Goal: Book appointment/travel/reservation

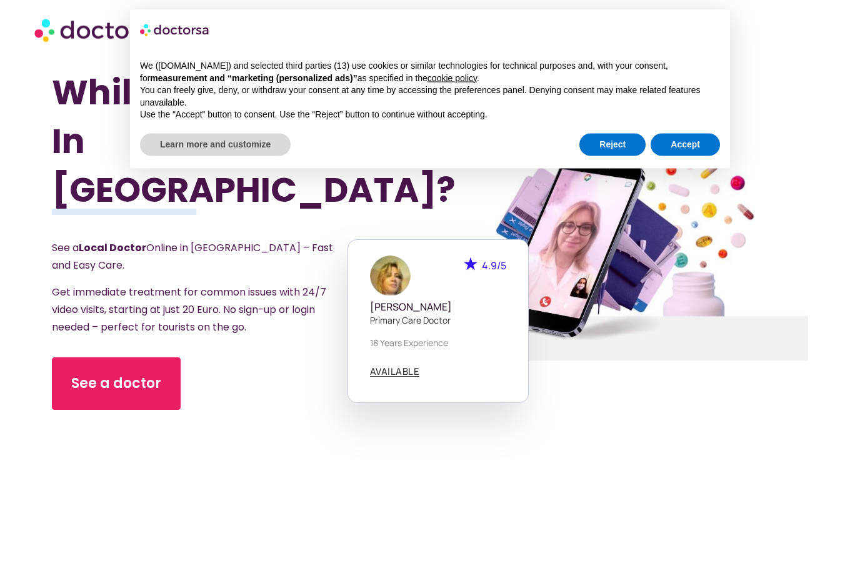
scroll to position [93, 0]
click at [606, 141] on button "Reject" at bounding box center [613, 145] width 66 height 23
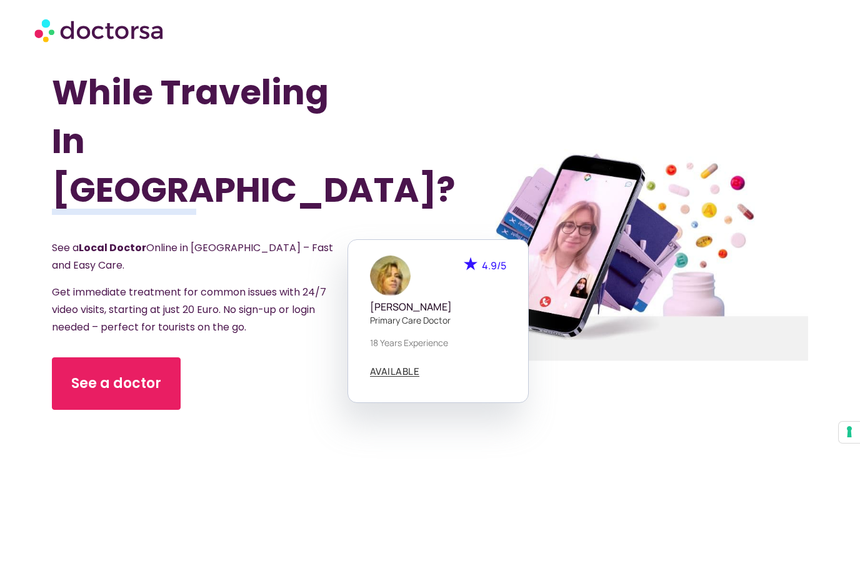
click at [45, 186] on section "Got Sick While Traveling In Portugal? See a Local Doctor Online in Portugal – F…" at bounding box center [430, 255] width 860 height 576
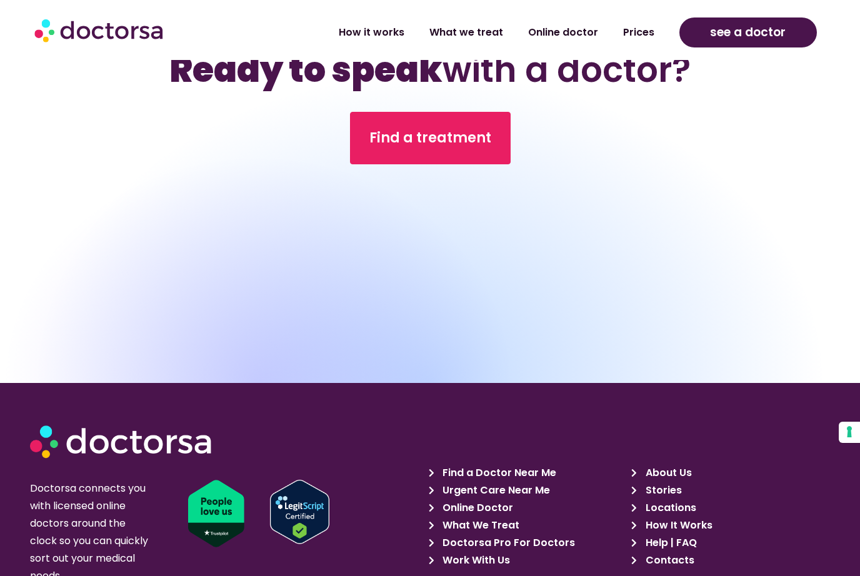
scroll to position [3700, 0]
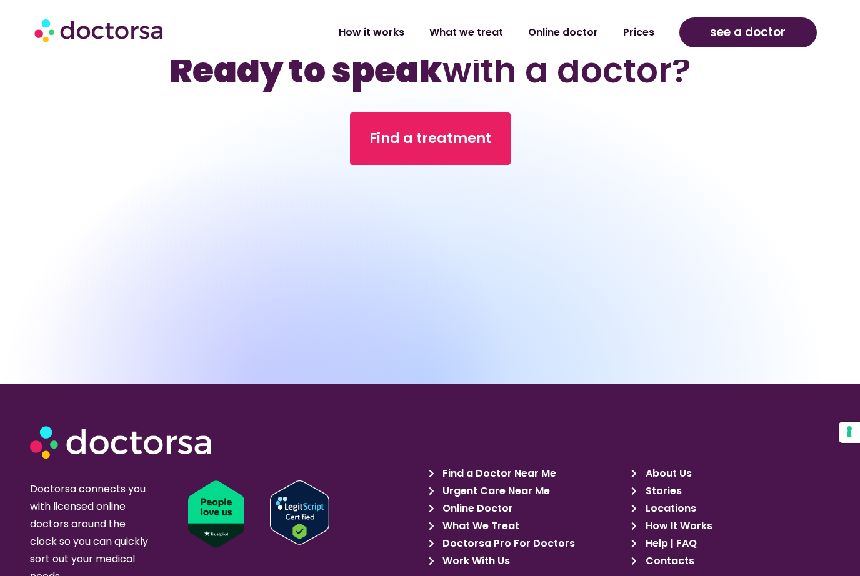
click at [510, 473] on span "Find a Doctor Near Me" at bounding box center [498, 474] width 117 height 18
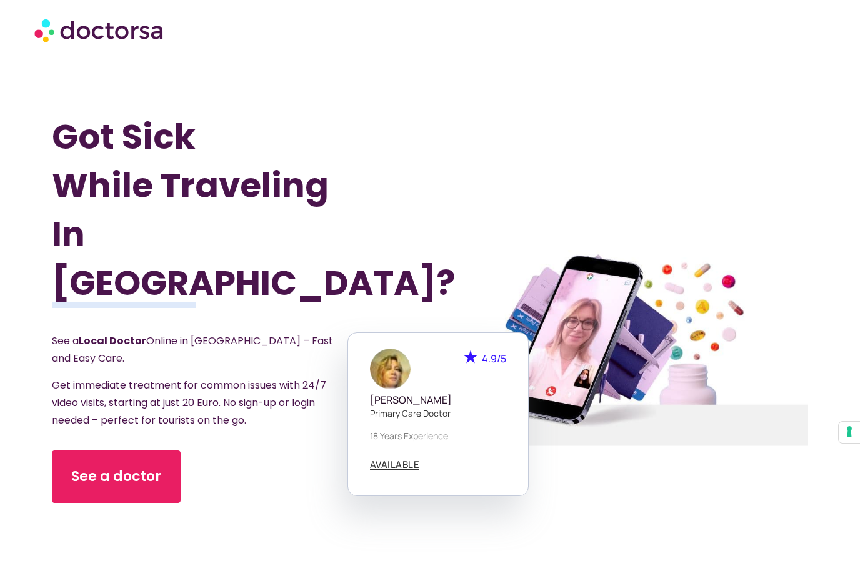
scroll to position [3741, 0]
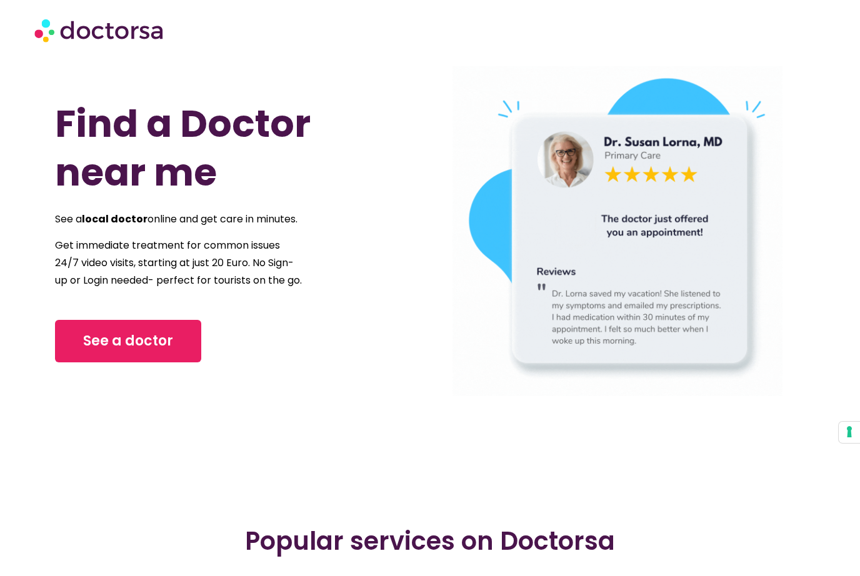
click at [109, 363] on link "See a doctor" at bounding box center [128, 341] width 146 height 43
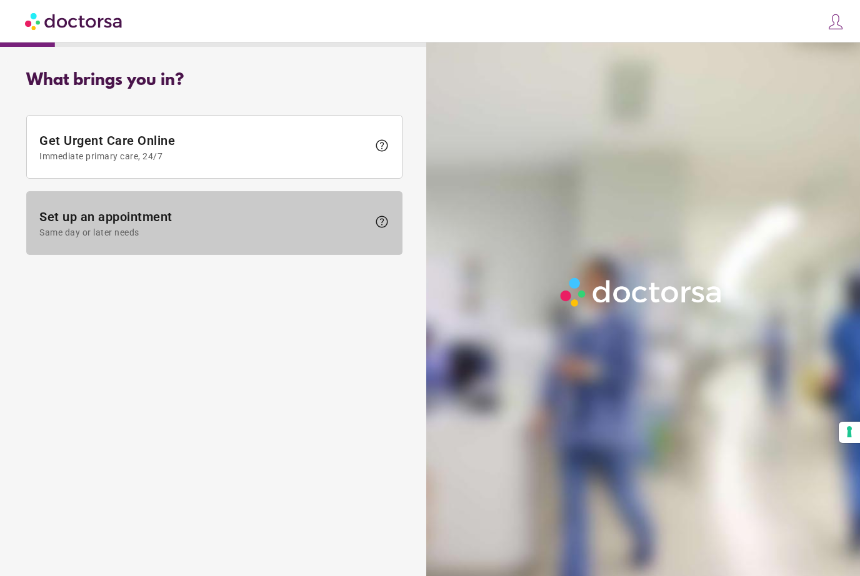
click at [94, 228] on span "Same day or later needs" at bounding box center [203, 233] width 329 height 10
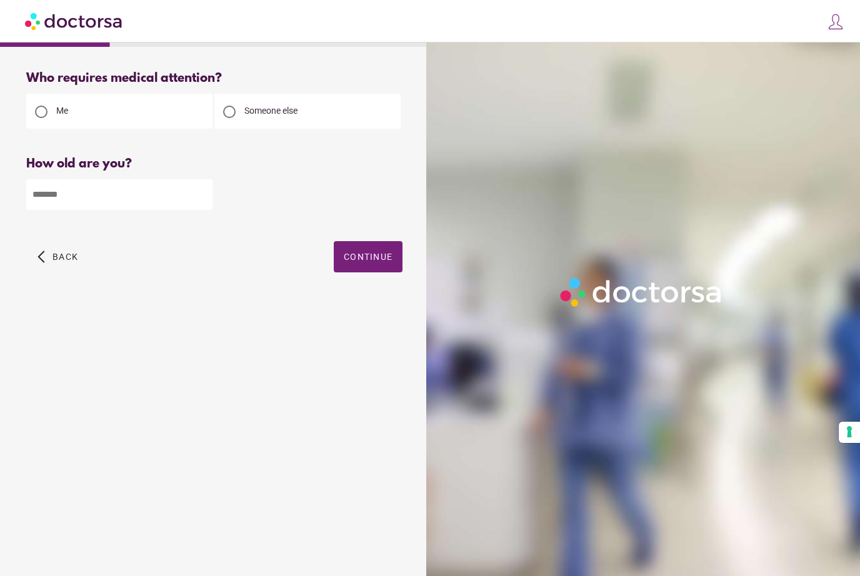
click at [224, 108] on div at bounding box center [229, 112] width 13 height 13
click at [56, 201] on input "number" at bounding box center [119, 194] width 186 height 31
type input "**"
click at [375, 253] on span "button" at bounding box center [368, 256] width 69 height 31
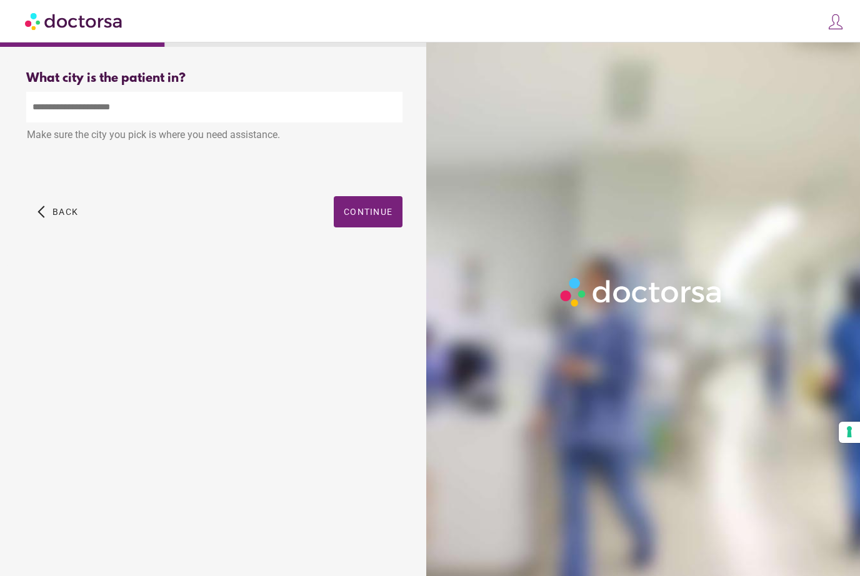
click at [83, 115] on input "text" at bounding box center [214, 107] width 376 height 31
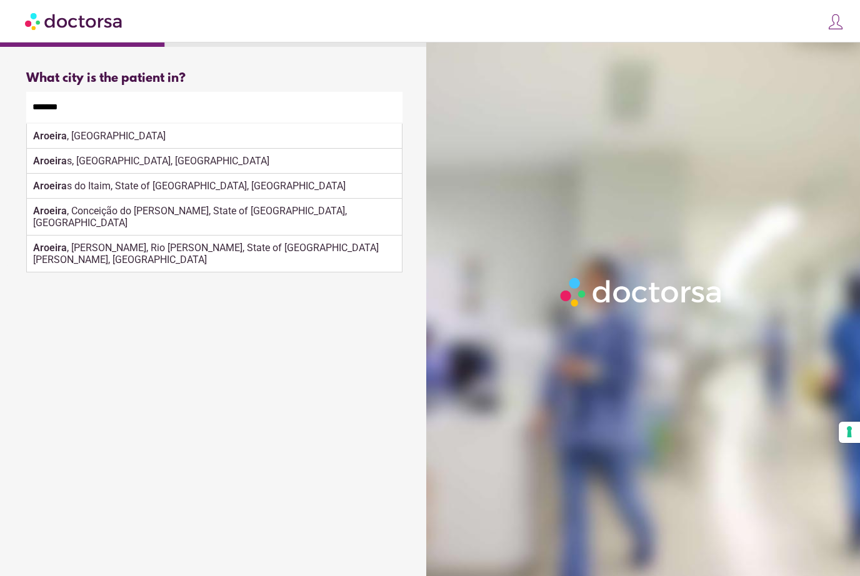
click at [373, 205] on div "Aroeira , Conceição do Coité, State of Bahia, Brazil" at bounding box center [214, 217] width 375 height 37
type input "**********"
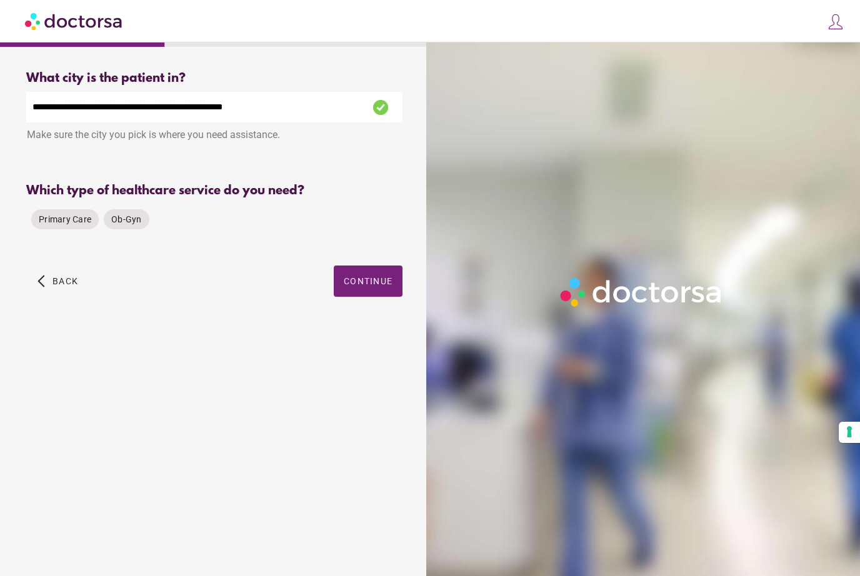
click at [284, 104] on input "**********" at bounding box center [214, 107] width 376 height 31
